Goal: Find specific page/section: Find specific page/section

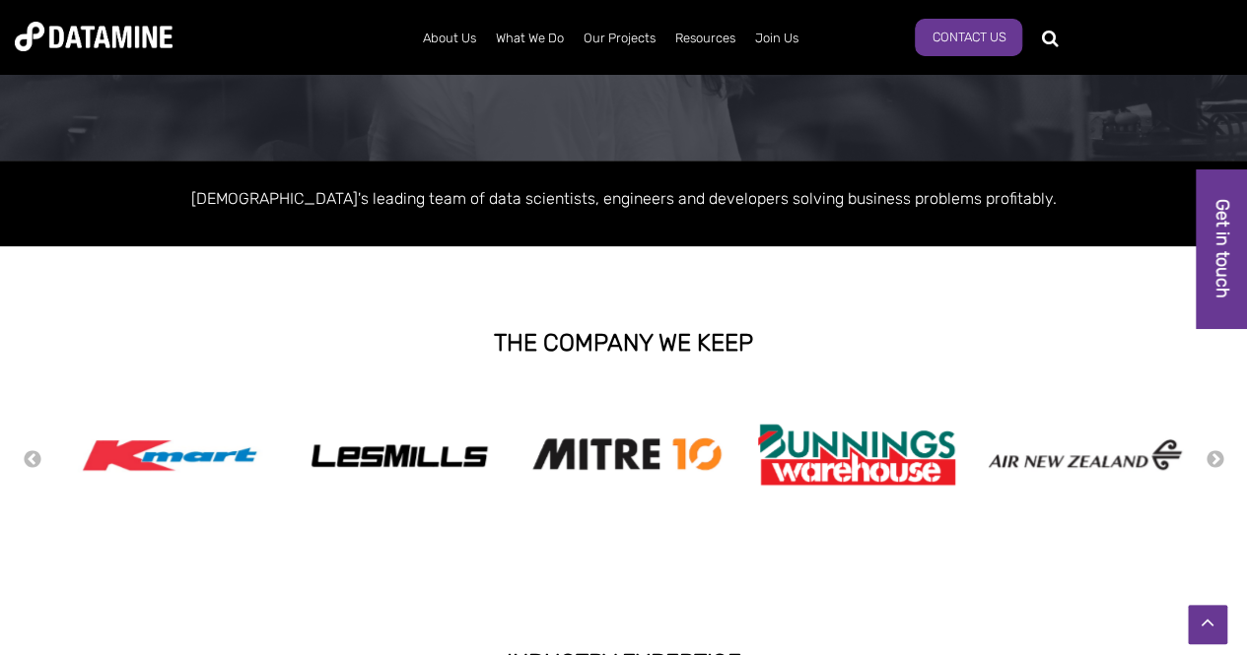
scroll to position [197, 0]
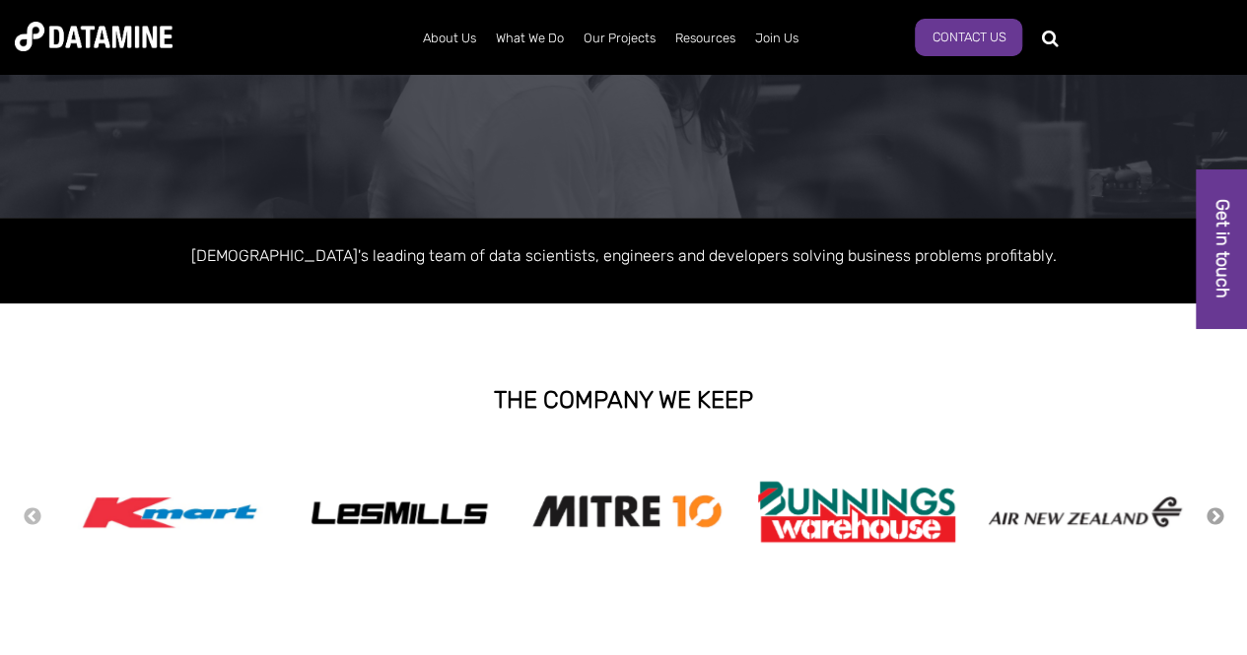
click at [1218, 512] on button "Next" at bounding box center [1215, 518] width 20 height 22
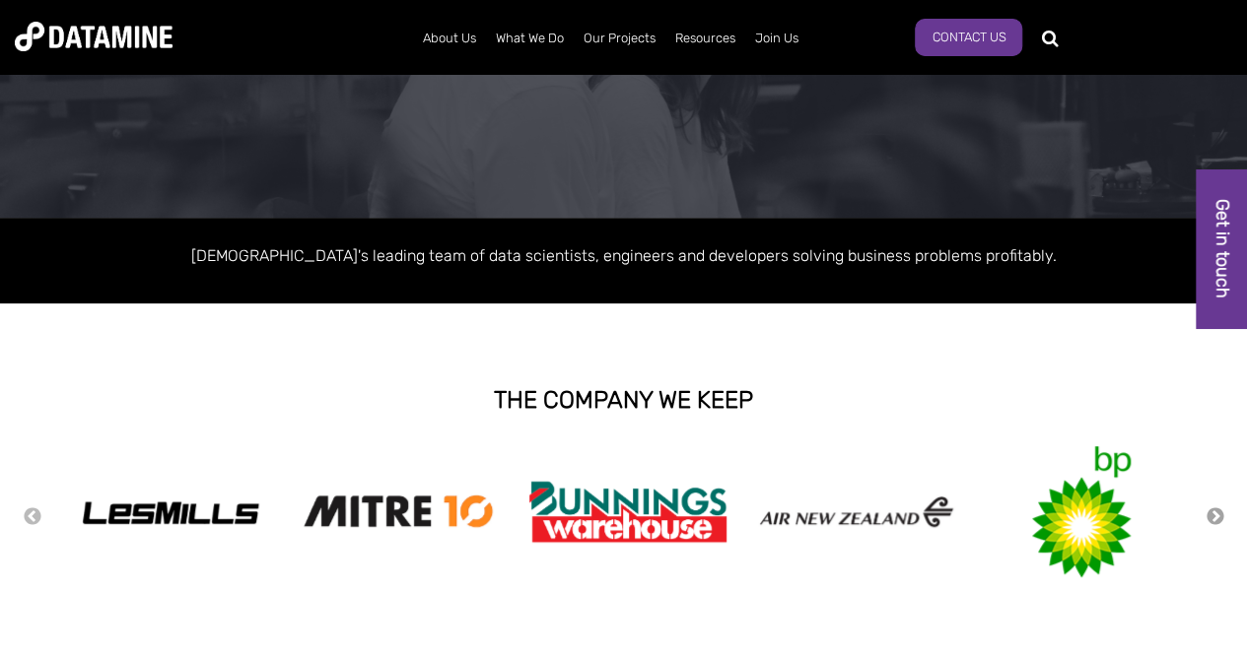
click at [1218, 512] on button "Next" at bounding box center [1215, 518] width 20 height 22
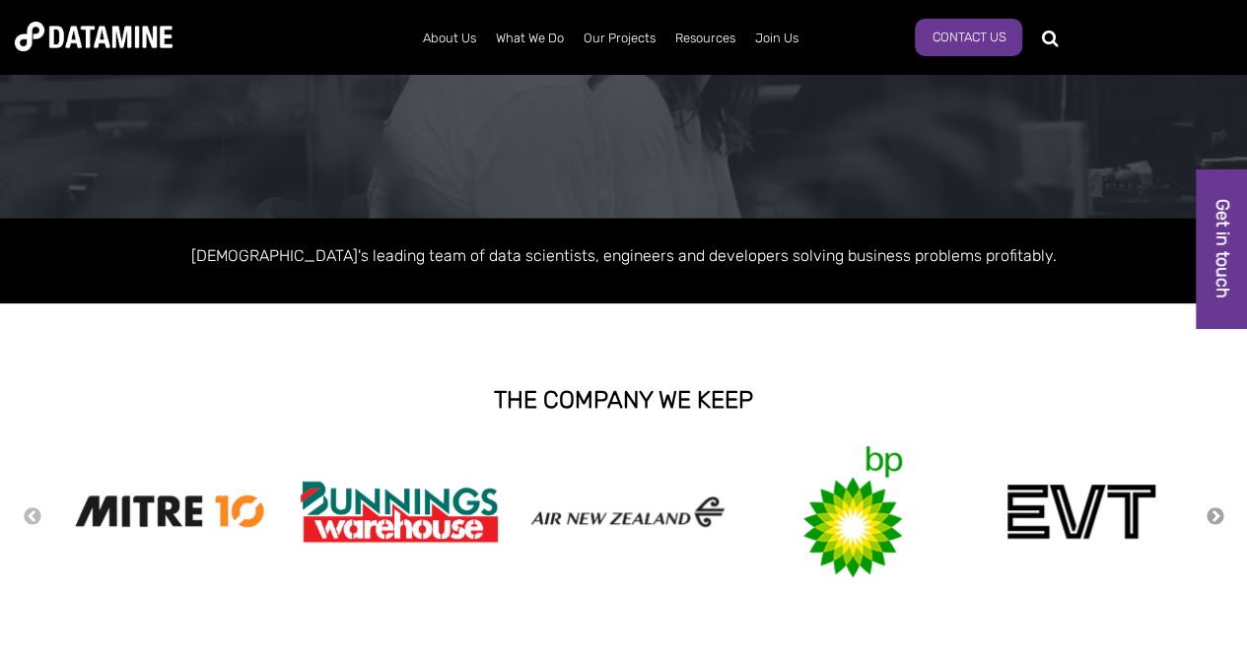
click at [1218, 512] on button "Next" at bounding box center [1215, 518] width 20 height 22
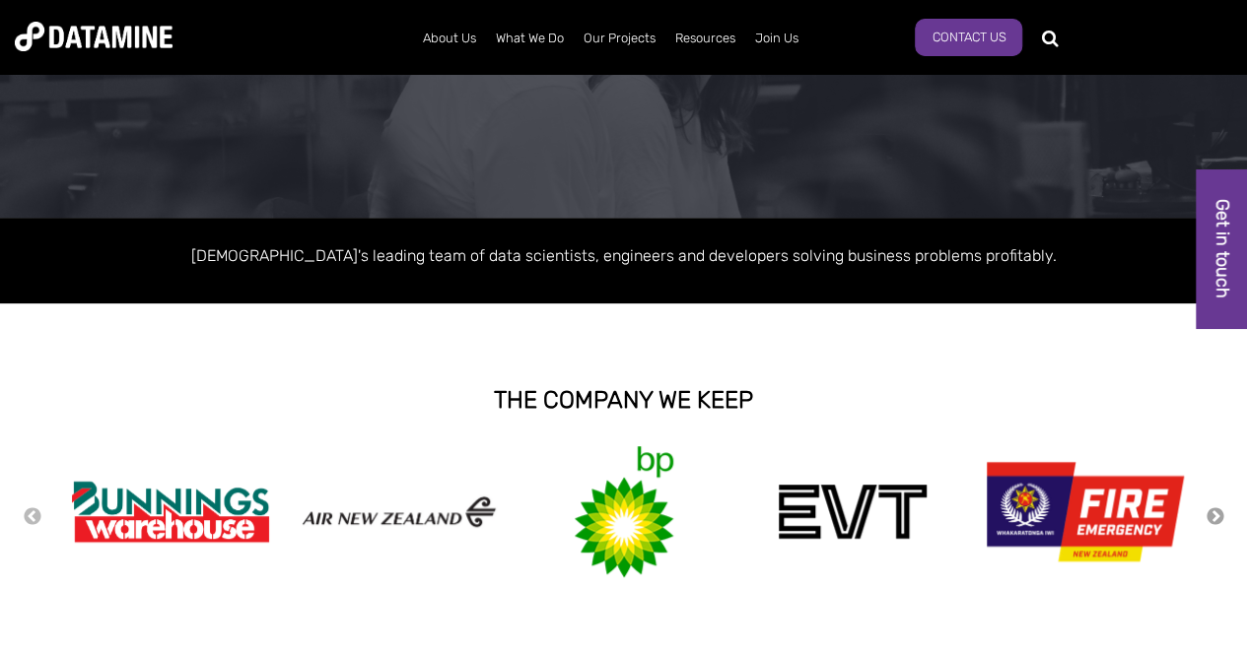
click at [1218, 512] on button "Next" at bounding box center [1215, 518] width 20 height 22
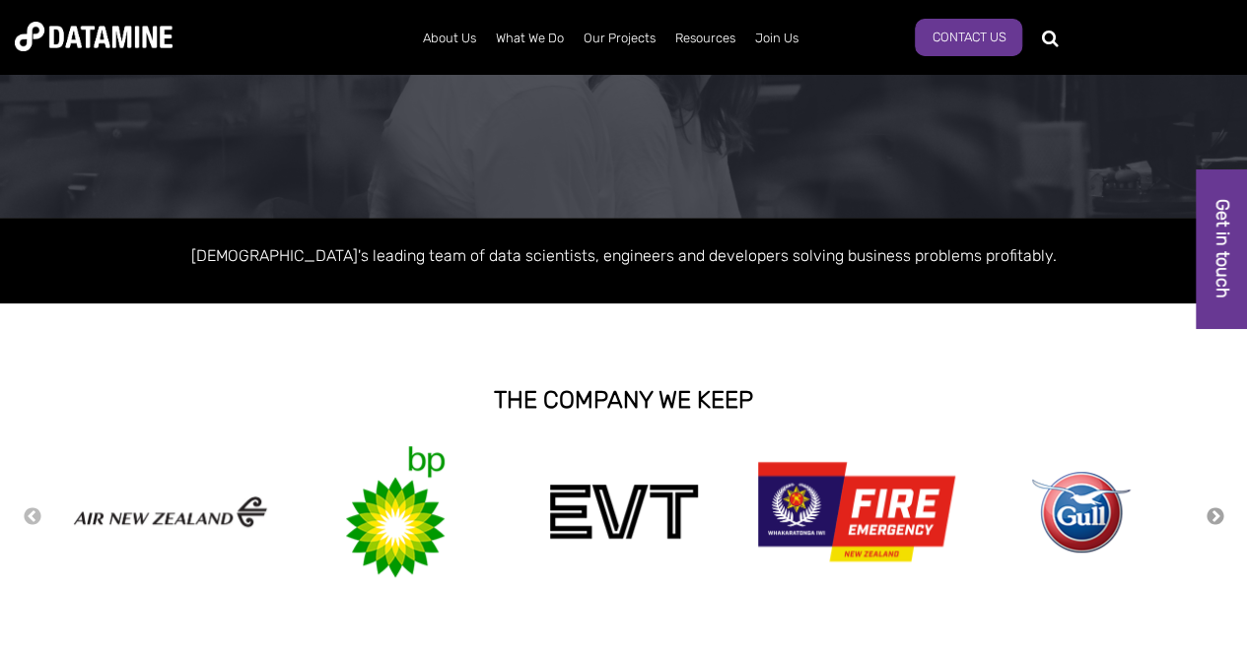
click at [1218, 512] on button "Next" at bounding box center [1215, 518] width 20 height 22
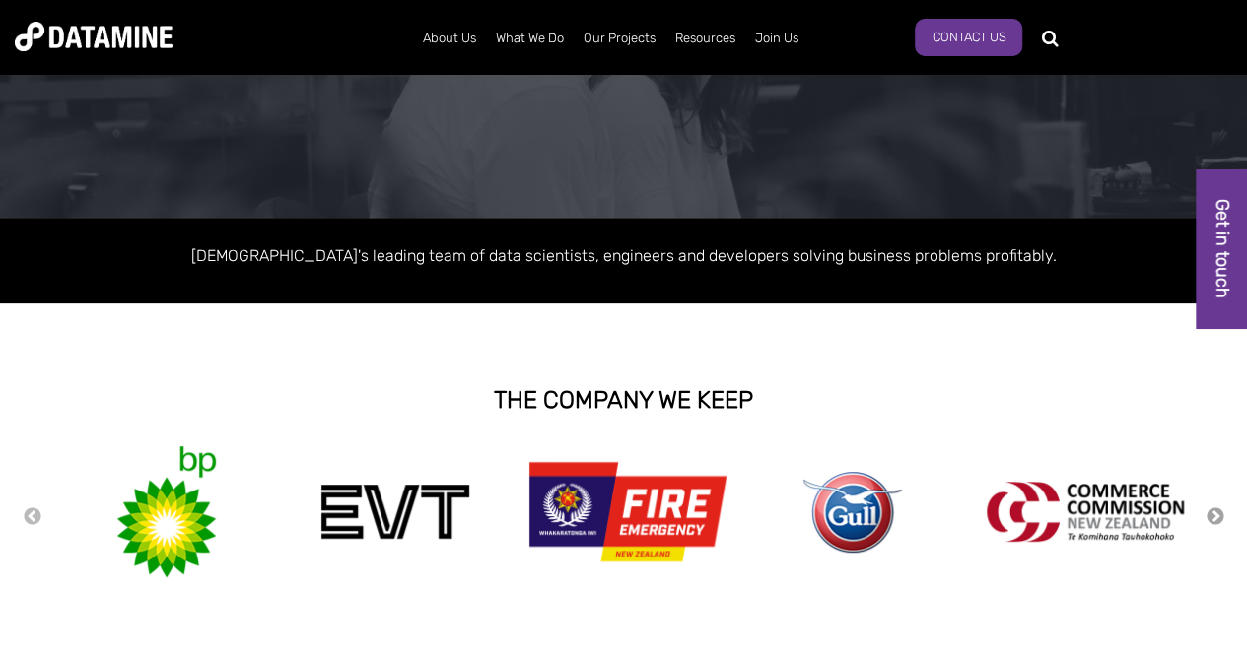
click at [1218, 512] on button "Next" at bounding box center [1215, 518] width 20 height 22
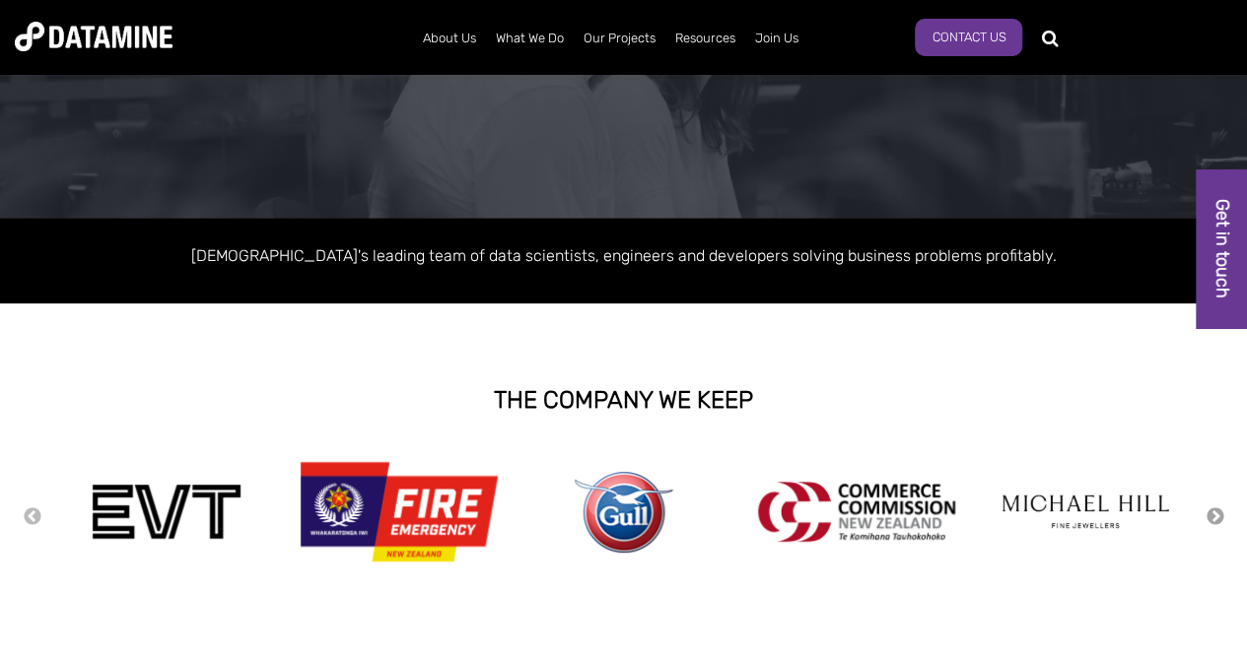
click at [1218, 512] on button "Next" at bounding box center [1215, 518] width 20 height 22
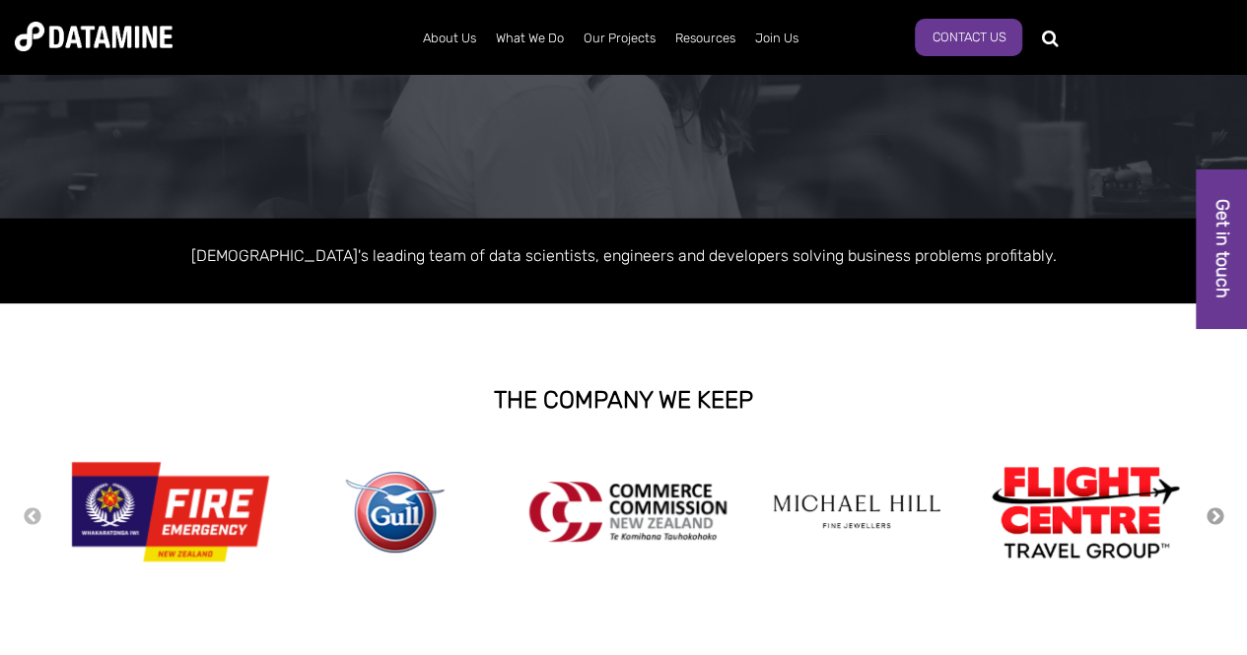
click at [1218, 512] on button "Next" at bounding box center [1215, 518] width 20 height 22
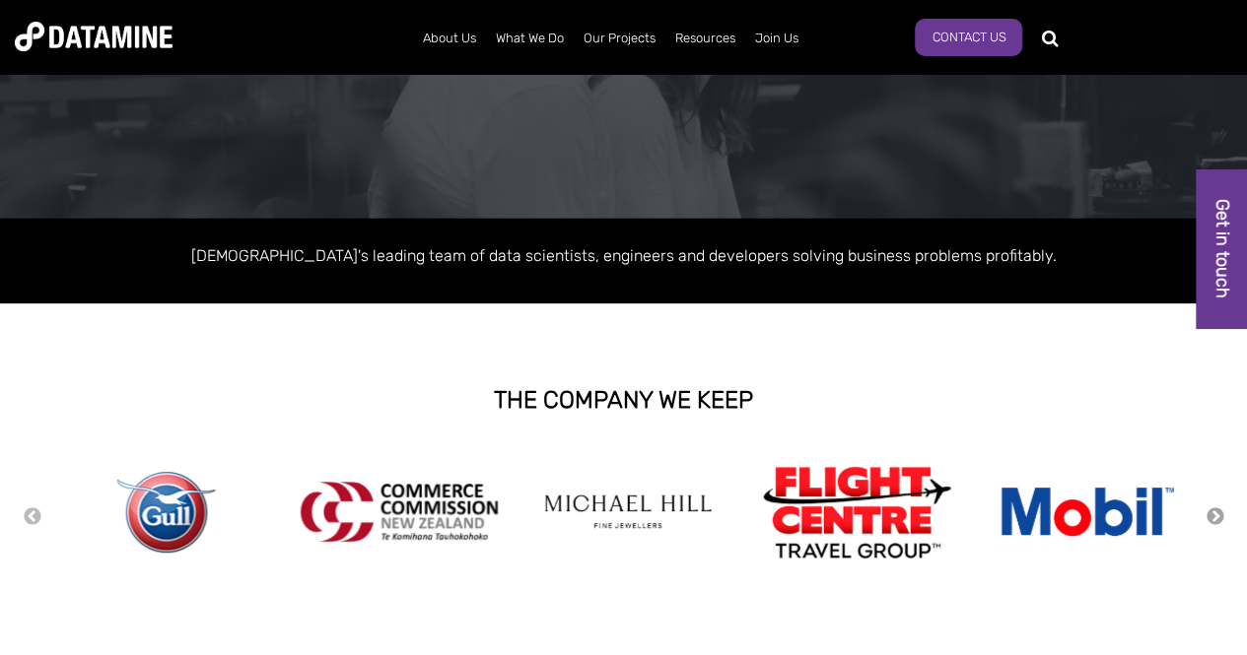
click at [1218, 512] on button "Next" at bounding box center [1215, 518] width 20 height 22
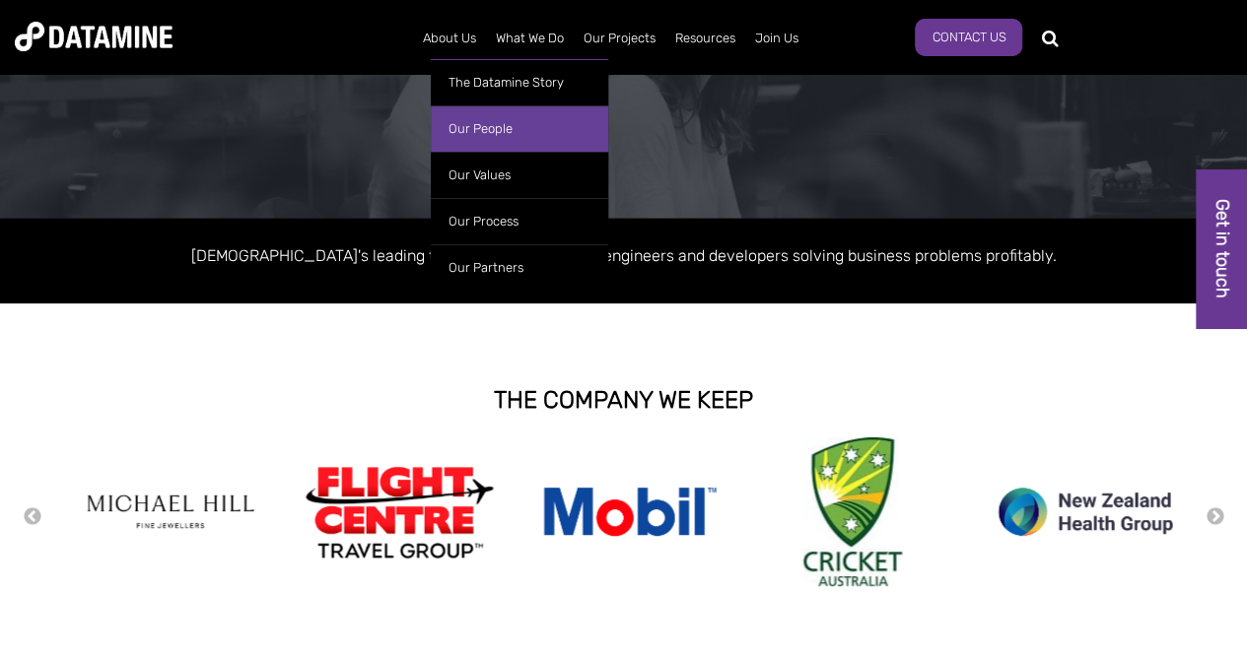
click at [438, 117] on link "Our People" at bounding box center [519, 128] width 177 height 46
